Goal: Obtain resource: Download file/media

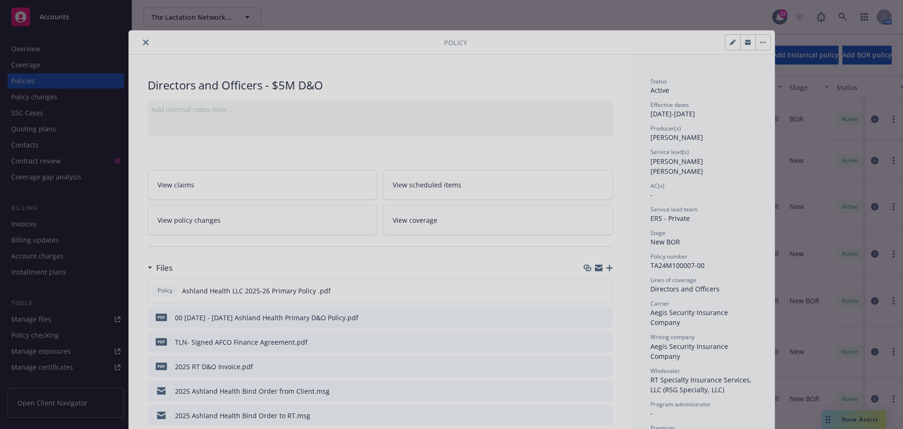
scroll to position [72, 0]
click at [141, 41] on div at bounding box center [451, 214] width 903 height 429
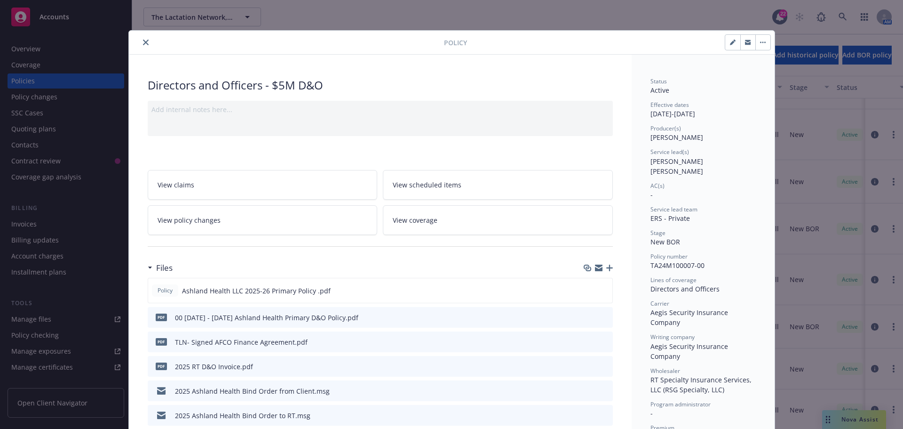
click at [143, 43] on icon "close" at bounding box center [146, 43] width 6 height 6
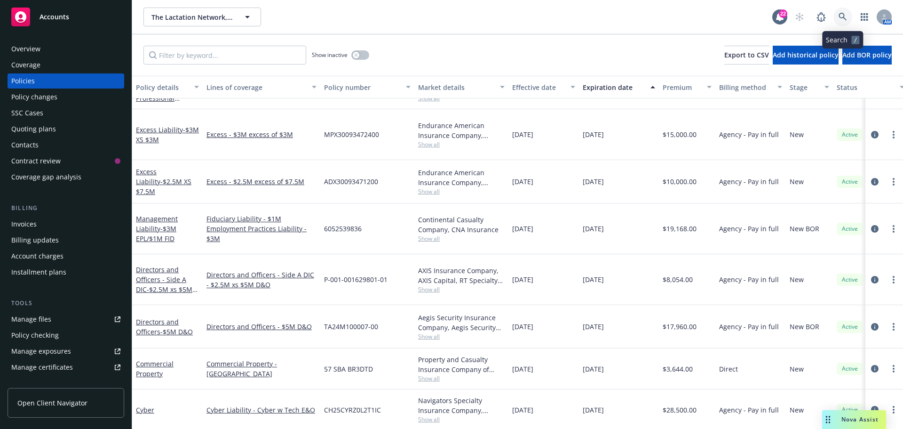
click at [841, 14] on icon at bounding box center [843, 17] width 8 height 8
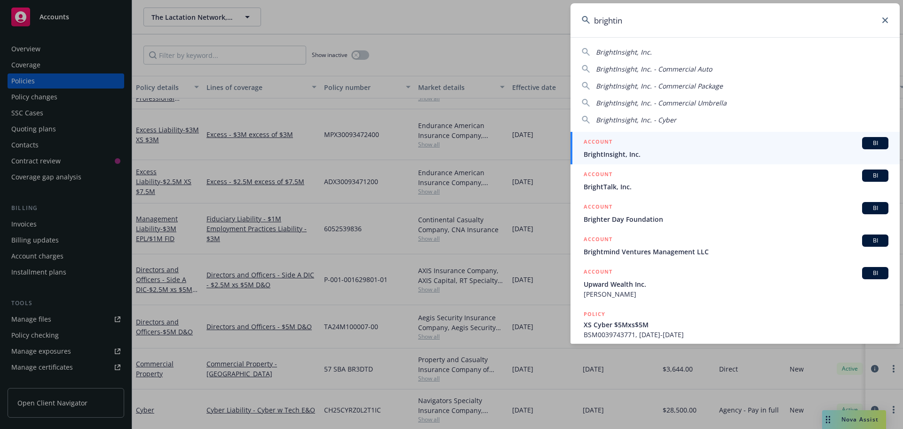
type input "brightin"
click at [871, 141] on span "BI" at bounding box center [875, 143] width 19 height 8
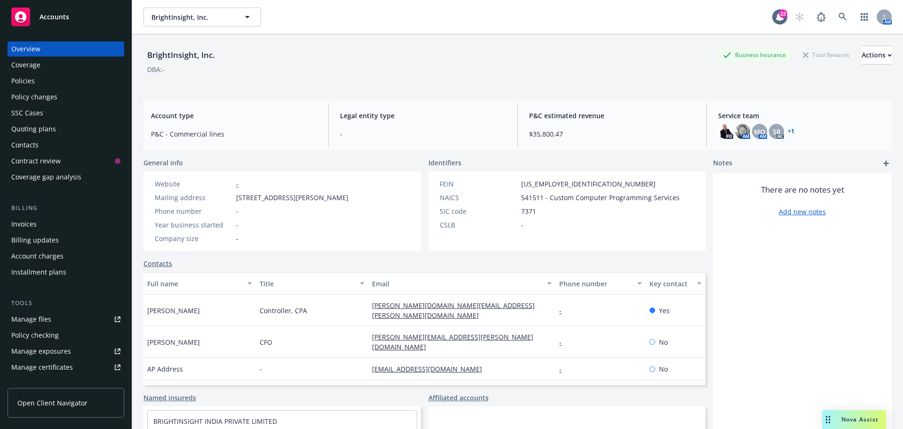
click at [27, 81] on div "Policies" at bounding box center [23, 80] width 24 height 15
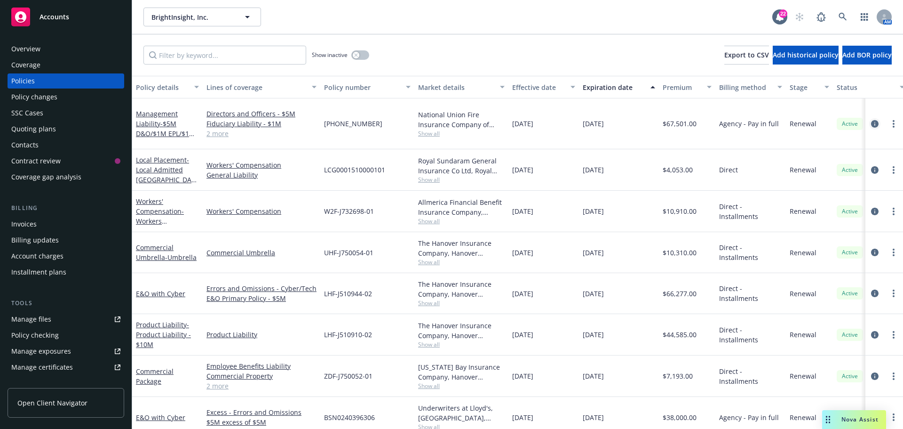
click at [871, 120] on icon "circleInformation" at bounding box center [875, 124] width 8 height 8
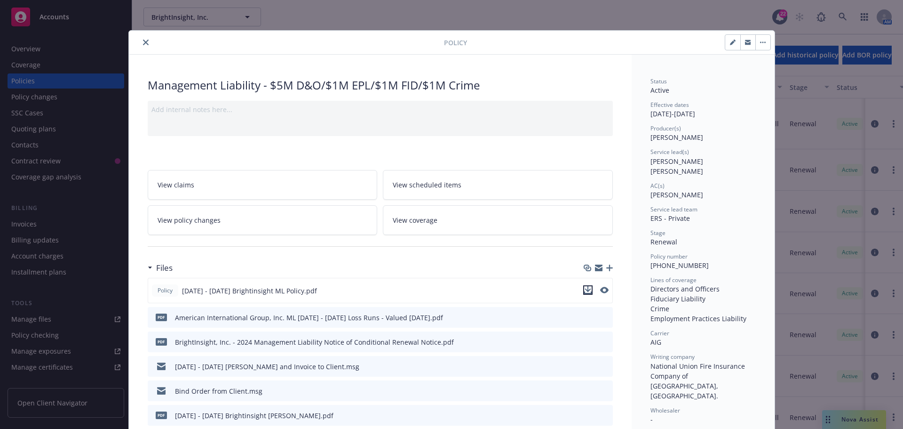
click at [586, 289] on icon "download file" at bounding box center [588, 289] width 6 height 6
click at [515, 293] on div "Policy [DATE] - [DATE] Brightinsight ML Policy.pdf" at bounding box center [380, 290] width 465 height 25
click at [847, 419] on div "Policy Management Liability - $5M D&O/$1M EPL/$1M FID/$1M Crime Add internal no…" at bounding box center [451, 214] width 903 height 429
click at [844, 417] on div "Policy Management Liability - $5M D&O/$1M EPL/$1M FID/$1M Crime Add internal no…" at bounding box center [451, 214] width 903 height 429
click at [143, 43] on icon "close" at bounding box center [146, 43] width 6 height 6
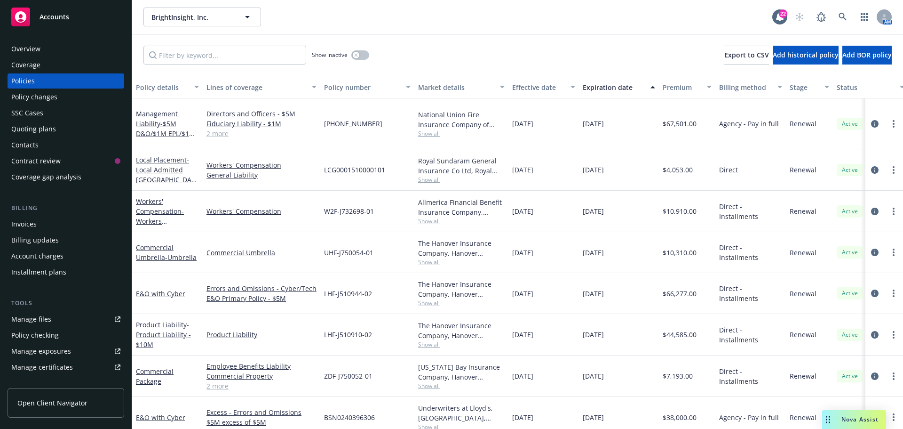
click at [860, 418] on span "Nova Assist" at bounding box center [860, 419] width 37 height 8
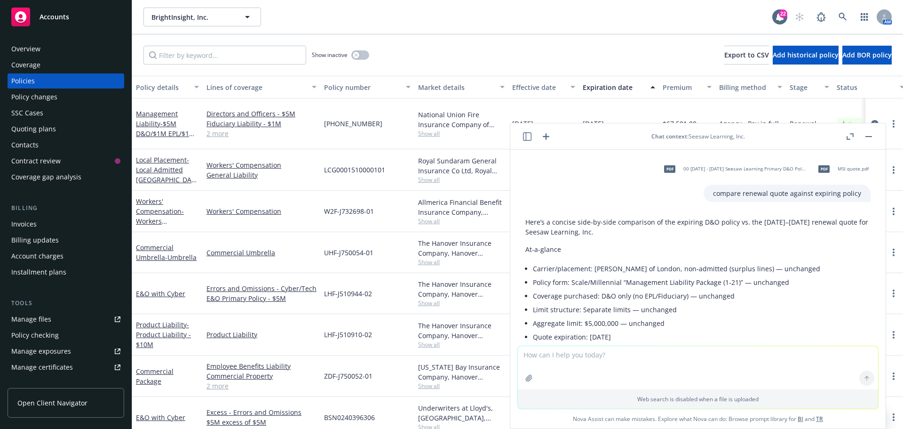
click at [871, 136] on icon "button" at bounding box center [869, 136] width 7 height 1
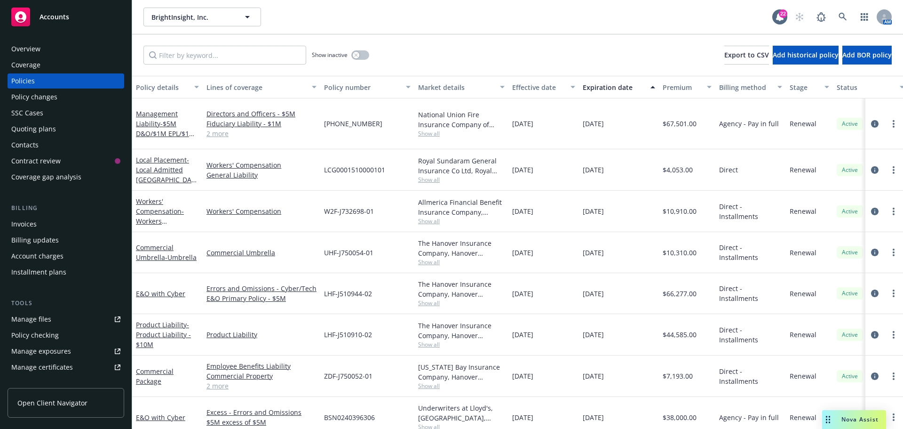
click at [855, 418] on span "Nova Assist" at bounding box center [860, 419] width 37 height 8
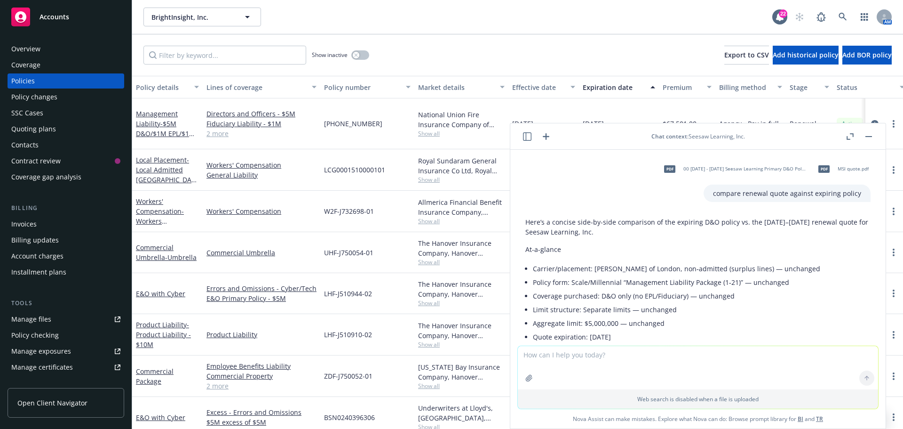
click at [534, 355] on textarea at bounding box center [698, 367] width 360 height 43
type textarea "compare the renewal quote against the expiring policy"
click at [547, 369] on textarea "compare the renewal quote against the expiring policy" at bounding box center [698, 367] width 360 height 44
click at [552, 368] on textarea "compare the renewal quote against the expiring policy" at bounding box center [698, 367] width 360 height 44
click at [557, 361] on textarea "compare the renewal quote against the expiring policy" at bounding box center [698, 367] width 360 height 44
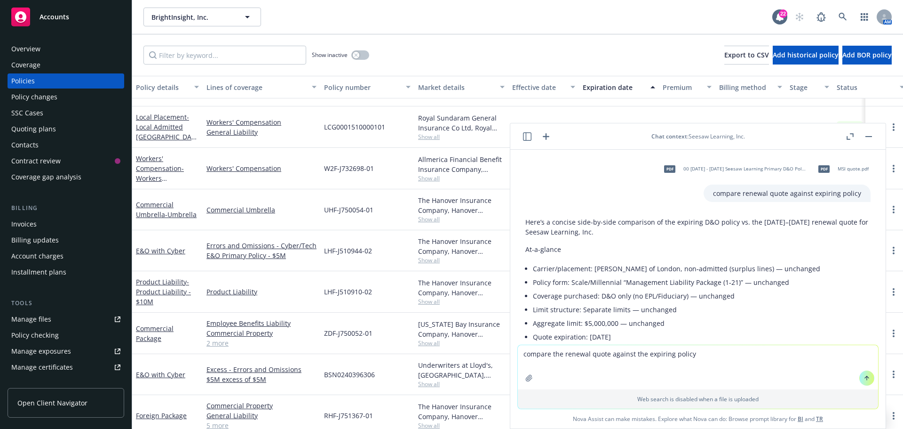
scroll to position [48, 0]
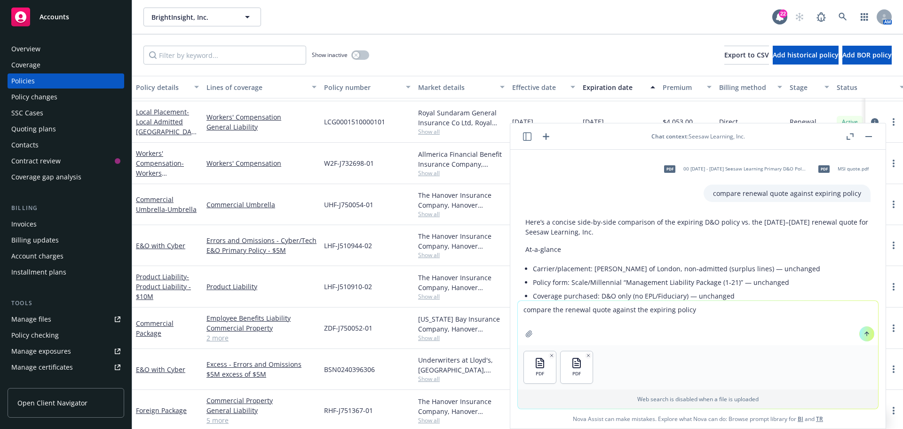
click at [752, 367] on div "PDF PDF" at bounding box center [698, 367] width 360 height 44
click at [864, 333] on icon at bounding box center [867, 333] width 7 height 7
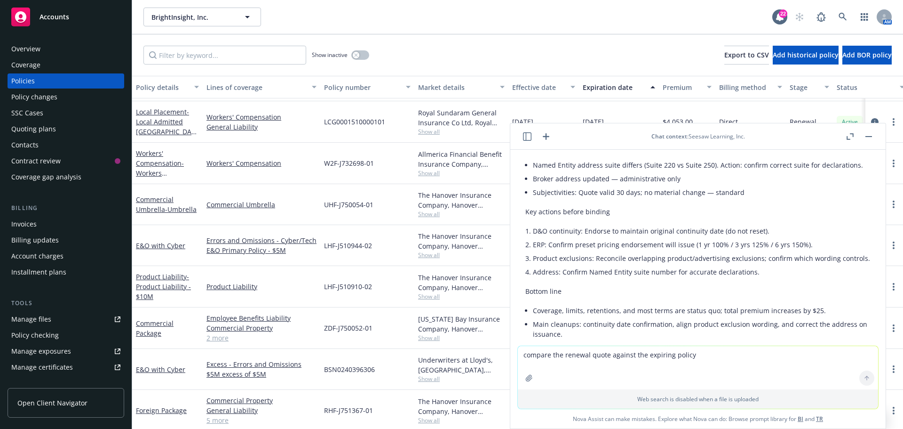
scroll to position [3104, 0]
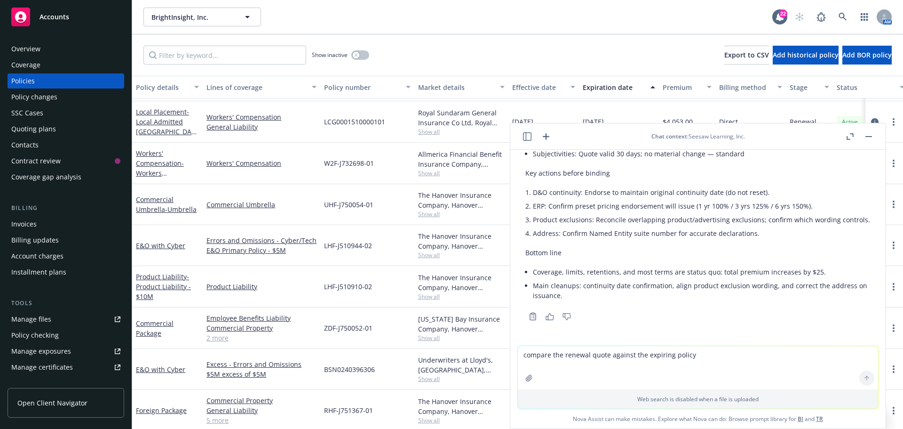
click at [868, 136] on rect "button" at bounding box center [869, 136] width 7 height 1
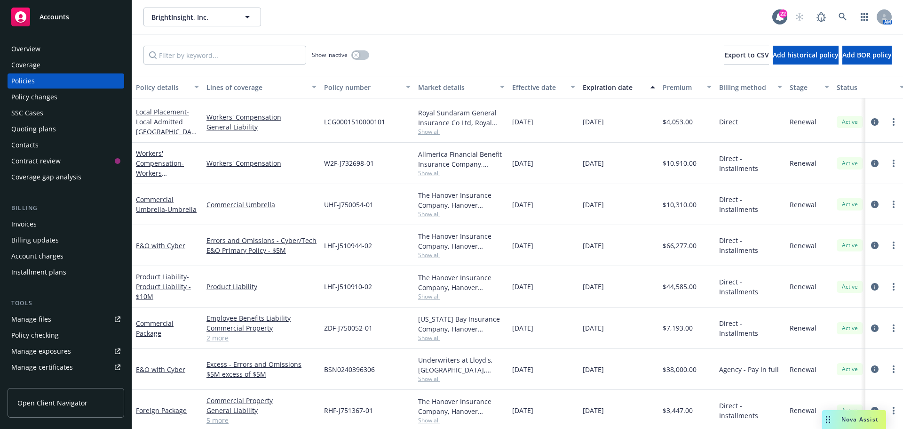
click at [844, 419] on span "Nova Assist" at bounding box center [860, 419] width 37 height 8
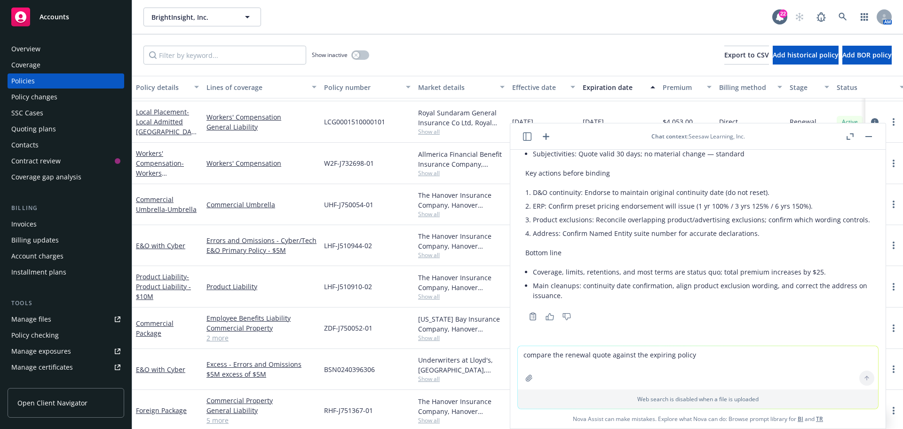
click at [544, 136] on icon "button" at bounding box center [546, 136] width 11 height 11
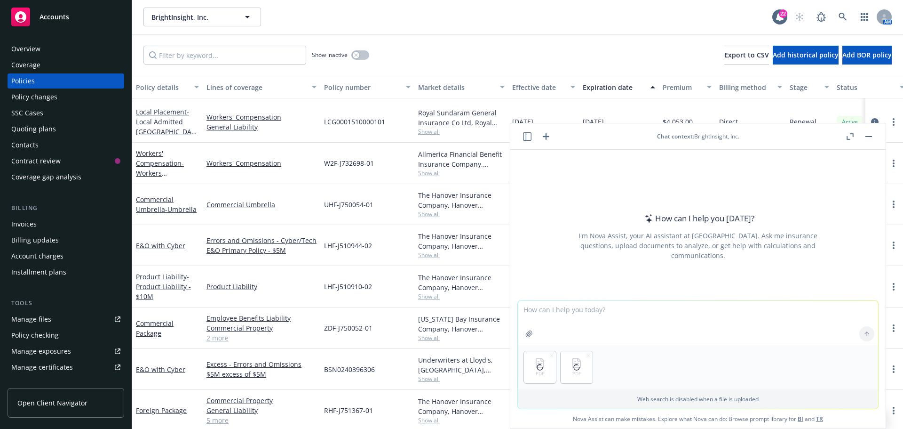
click at [559, 312] on textarea at bounding box center [698, 323] width 360 height 44
type textarea "compare [DATE]-[DATE] policy to 2025 renewal quote"
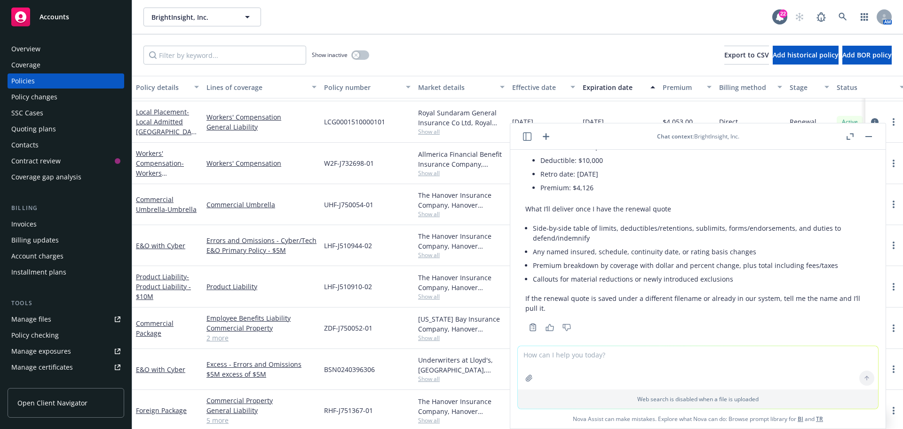
scroll to position [483, 0]
